Goal: Task Accomplishment & Management: Use online tool/utility

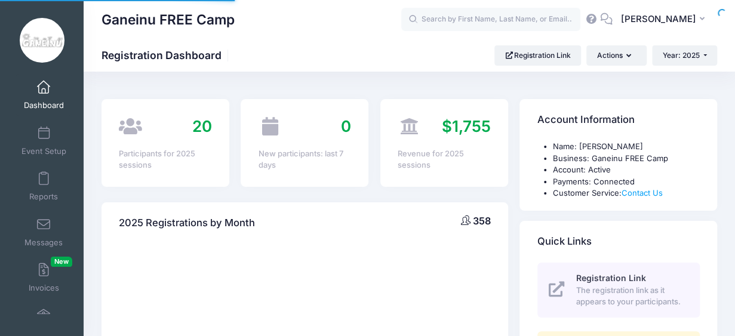
select select
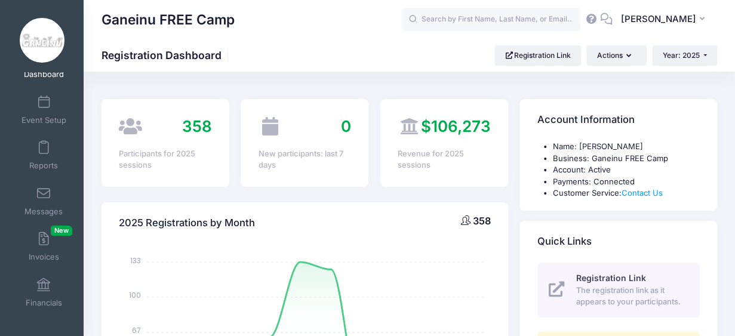
click at [298, 66] on div "Ganeinu FREE Camp Registration Dashboard Registration Link Actions Year: 2025 Y…" at bounding box center [410, 55] width 652 height 33
click at [296, 22] on div "Ganeinu FREE Camp" at bounding box center [252, 19] width 300 height 27
click at [35, 169] on span "Reports" at bounding box center [43, 166] width 29 height 10
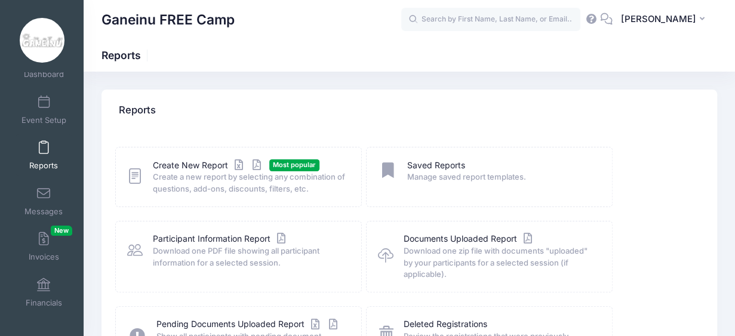
click at [169, 182] on span "Create a new report by selecting any combination of questions, add-ons, discoun…" at bounding box center [250, 182] width 194 height 23
click at [170, 170] on link "Create New Report" at bounding box center [208, 165] width 111 height 13
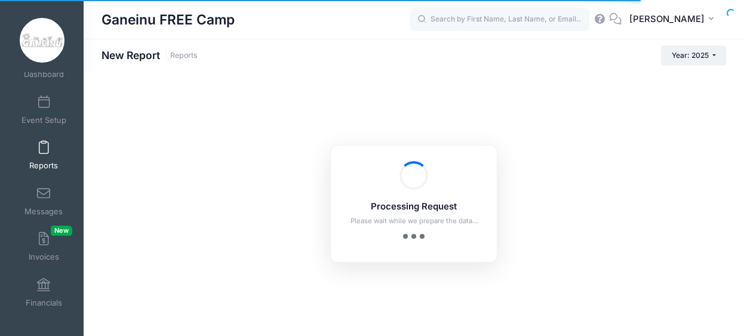
checkbox input "true"
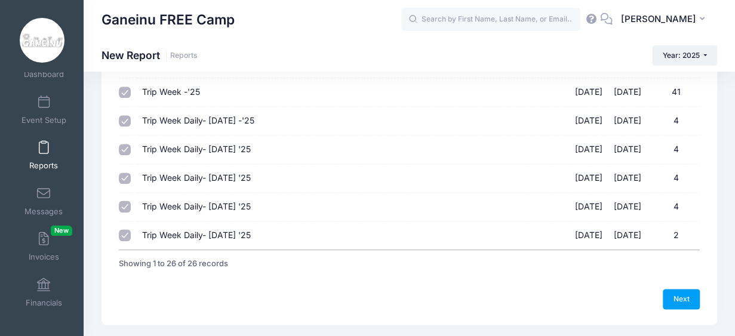
scroll to position [699, 0]
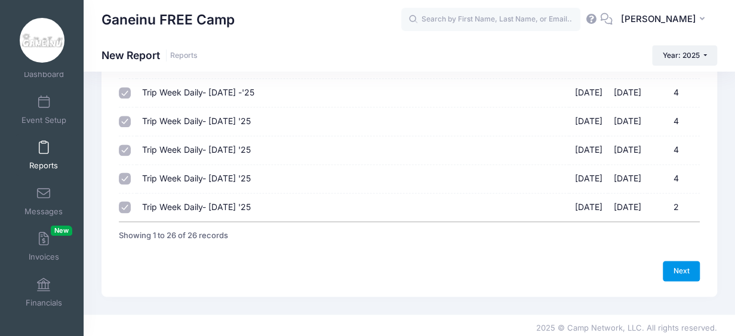
click at [685, 265] on link "Next" at bounding box center [681, 271] width 37 height 20
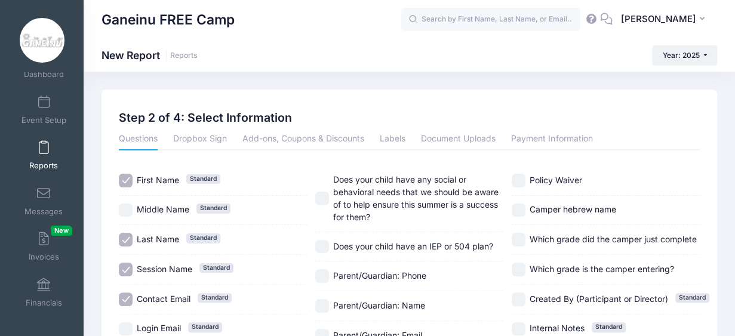
click at [133, 266] on label "Session Name Standard" at bounding box center [213, 270] width 188 height 14
checkbox input "false"
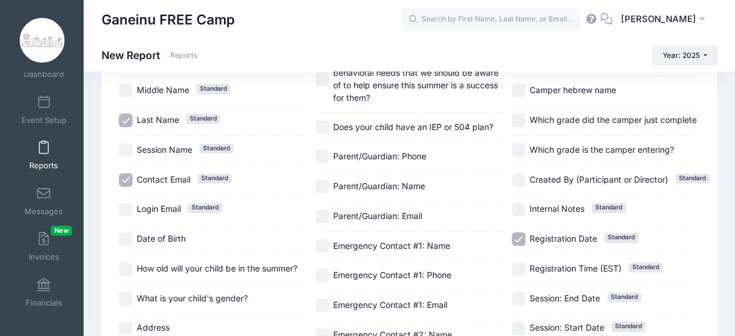
scroll to position [143, 0]
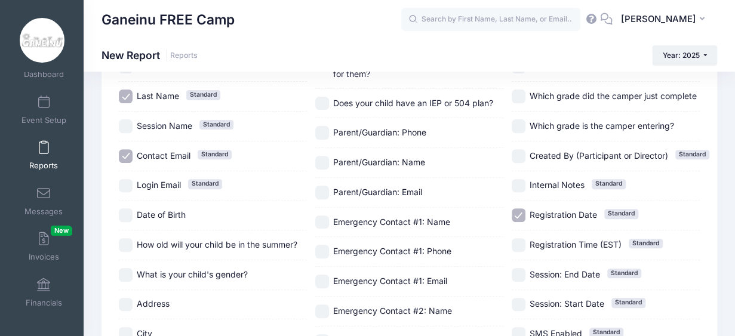
click at [516, 210] on input "Registration Date Standard" at bounding box center [519, 215] width 14 height 14
checkbox input "false"
click at [123, 305] on input "Address" at bounding box center [126, 305] width 14 height 14
checkbox input "true"
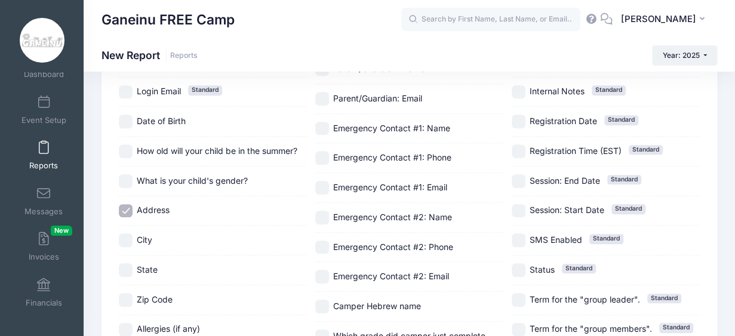
scroll to position [263, 0]
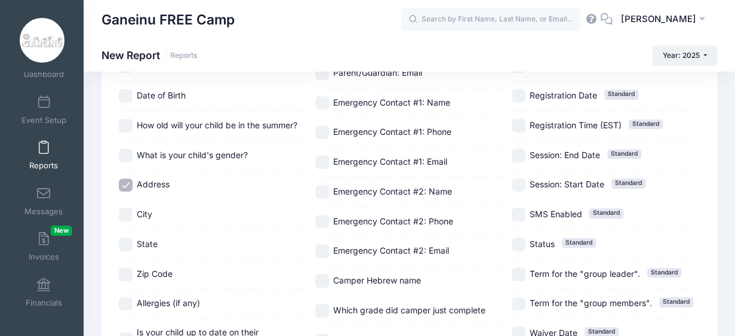
click at [125, 216] on input "City" at bounding box center [126, 215] width 14 height 14
checkbox input "true"
click at [125, 241] on input "State" at bounding box center [126, 245] width 14 height 14
checkbox input "true"
click at [128, 271] on input "Zip Code" at bounding box center [126, 275] width 14 height 14
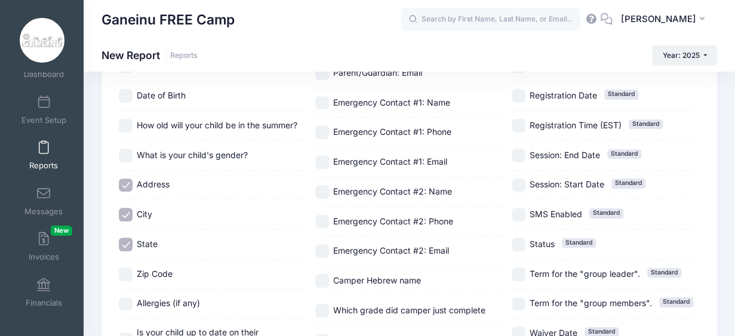
checkbox input "true"
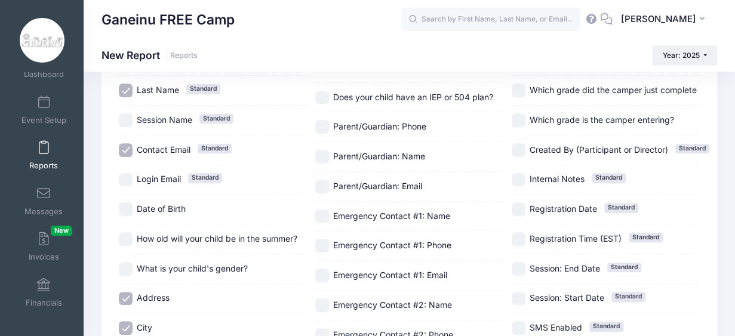
scroll to position [94, 0]
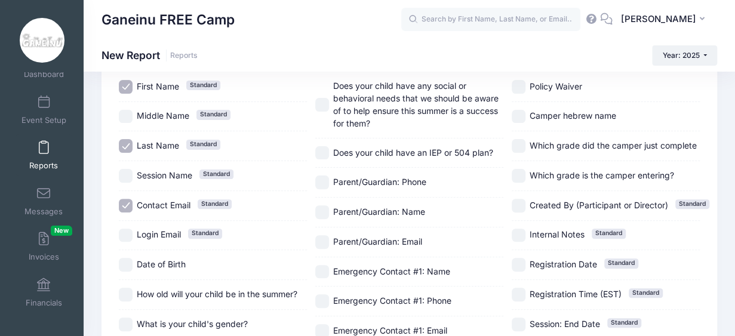
click at [327, 183] on input "Parent/Guardian: Phone" at bounding box center [322, 183] width 14 height 14
checkbox input "true"
click at [121, 207] on input "Contact Email Standard" at bounding box center [126, 206] width 14 height 14
checkbox input "false"
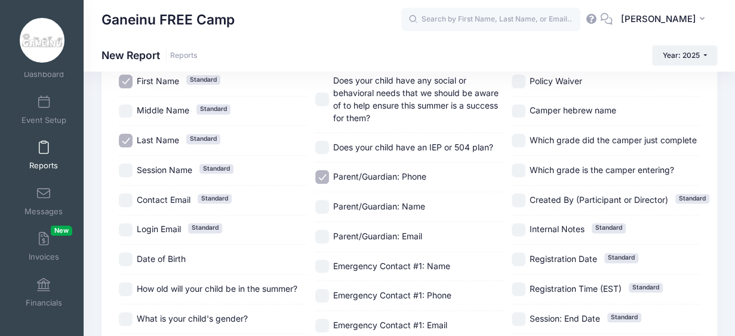
click at [127, 257] on input "Date of Birth" at bounding box center [126, 260] width 14 height 14
checkbox input "true"
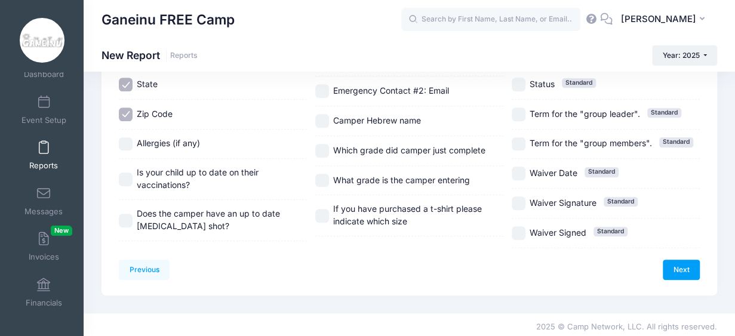
scroll to position [424, 0]
click at [687, 266] on link "Next" at bounding box center [681, 269] width 37 height 20
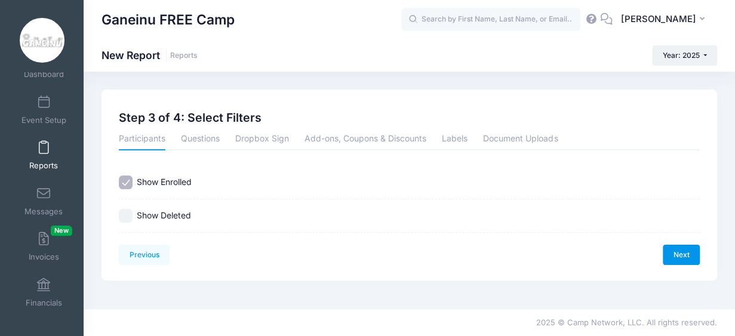
scroll to position [0, 0]
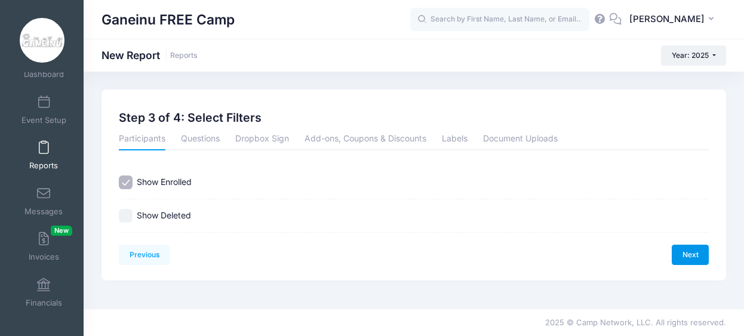
click at [690, 254] on link "Next" at bounding box center [690, 255] width 37 height 20
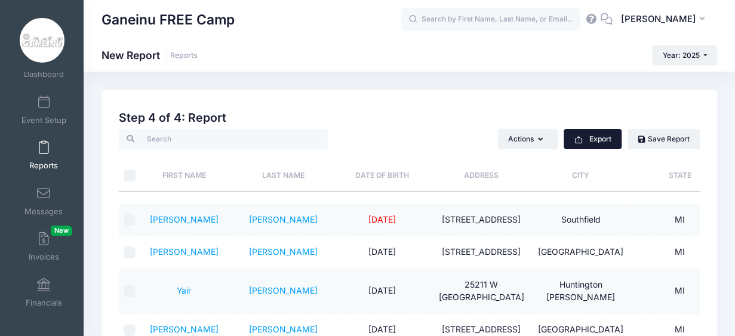
click at [598, 139] on button "Export" at bounding box center [593, 139] width 58 height 20
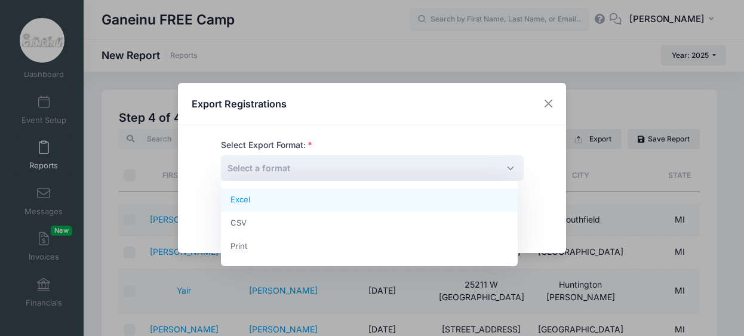
click at [498, 168] on span "Select a format" at bounding box center [372, 168] width 303 height 26
select select "excel"
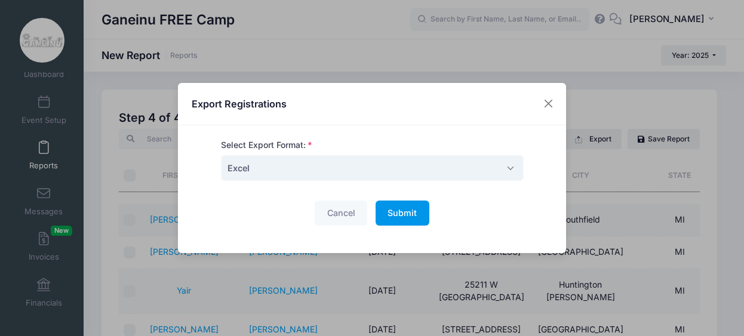
click at [409, 208] on span "Submit" at bounding box center [402, 213] width 29 height 10
